Goal: Task Accomplishment & Management: Manage account settings

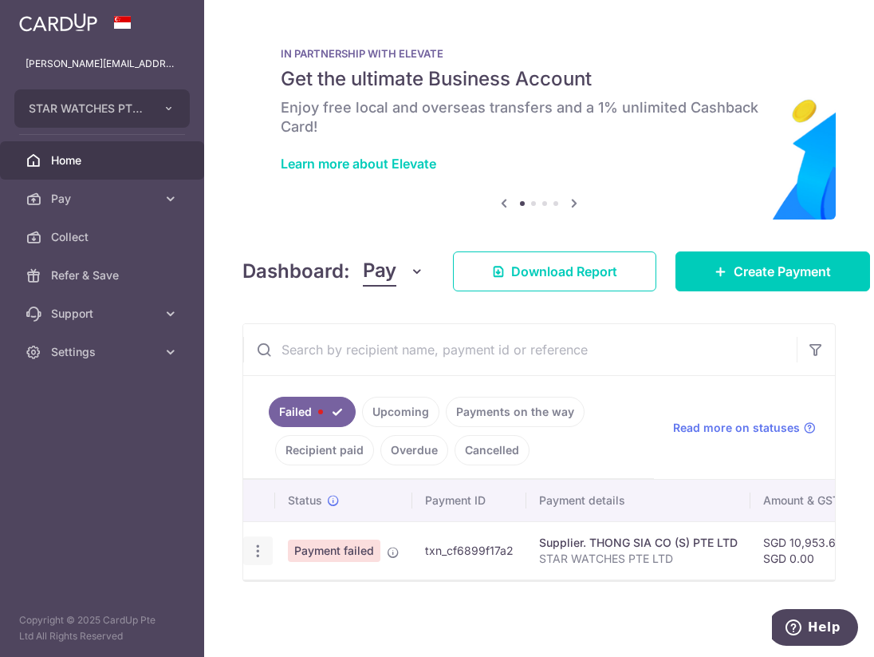
click at [257, 542] on icon "button" at bounding box center [258, 550] width 17 height 17
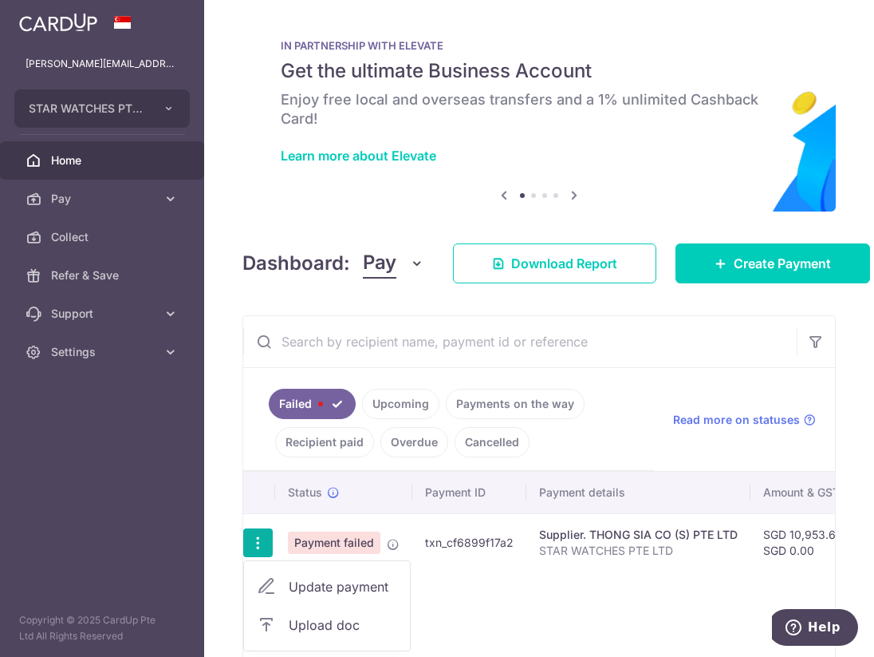
scroll to position [103, 0]
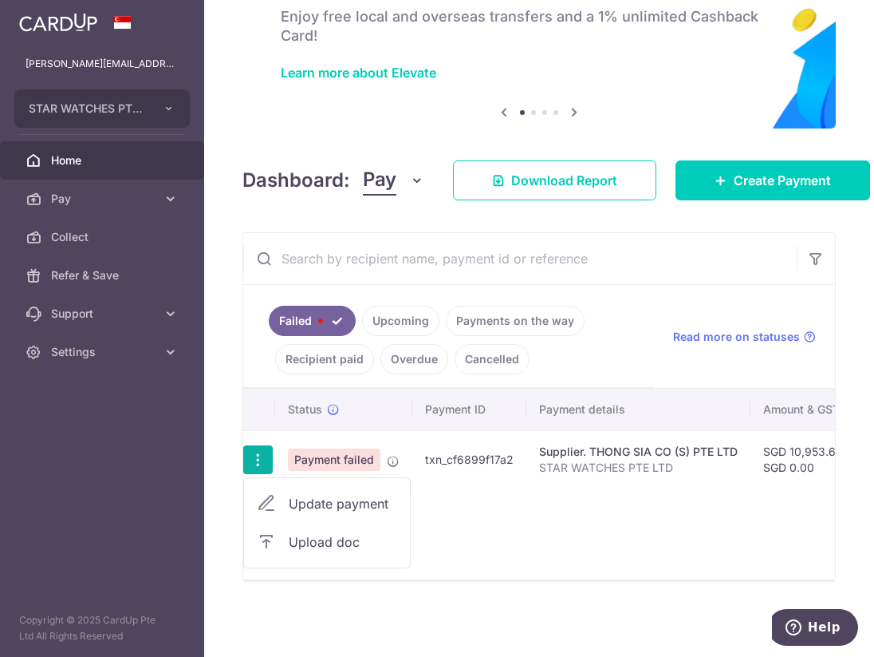
click at [335, 498] on span "Update payment" at bounding box center [343, 503] width 108 height 19
radio input "true"
type input "10,953.67"
type input "0.00"
type input "STAR WATCHES PTE LTD"
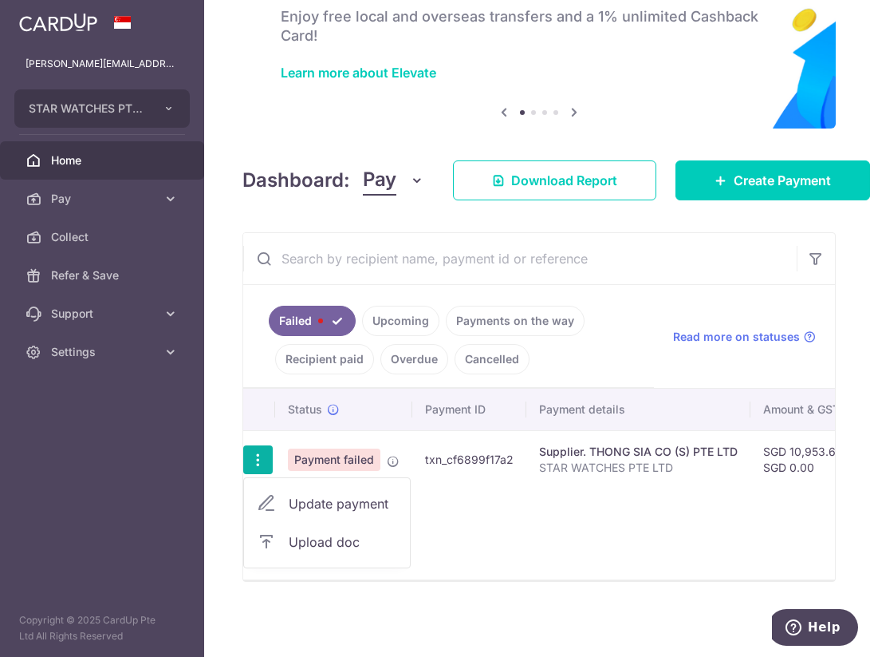
type input "CARDUPTS"
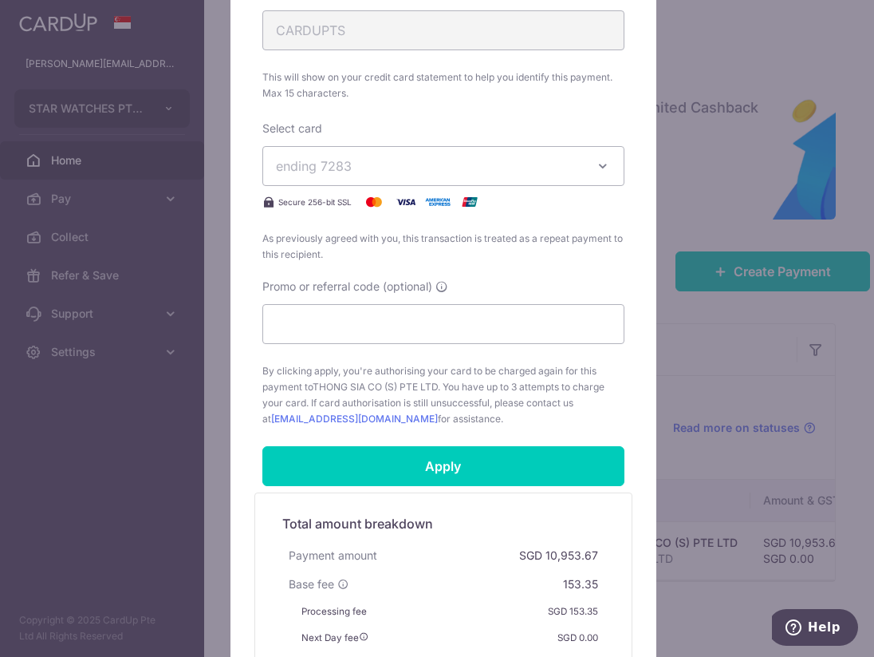
scroll to position [676, 0]
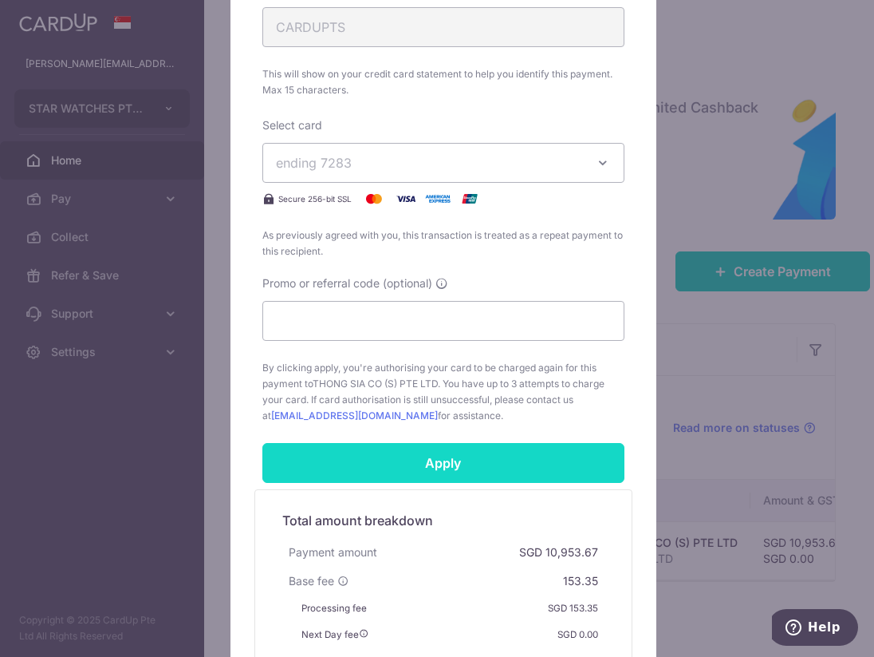
click at [354, 478] on input "Apply" at bounding box center [443, 463] width 362 height 40
